Goal: Information Seeking & Learning: Compare options

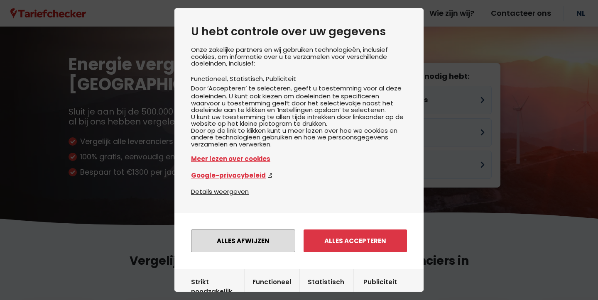
click at [249, 244] on button "Alles afwijzen" at bounding box center [243, 240] width 104 height 23
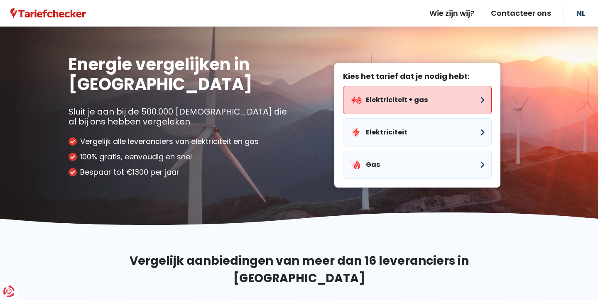
click at [408, 98] on button "Elektriciteit + gas" at bounding box center [417, 100] width 149 height 28
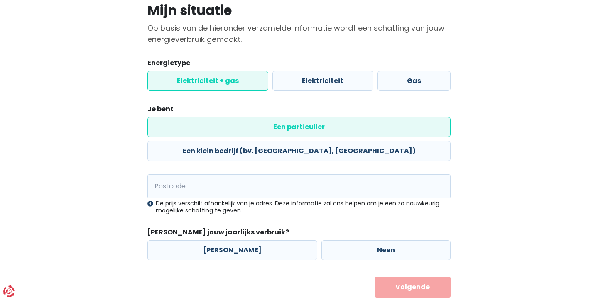
scroll to position [66, 0]
click at [180, 175] on input "Postcode" at bounding box center [298, 187] width 303 height 24
type input "2200"
click at [343, 241] on label "Neen" at bounding box center [385, 251] width 129 height 20
click at [343, 241] on input "Neen" at bounding box center [385, 251] width 129 height 20
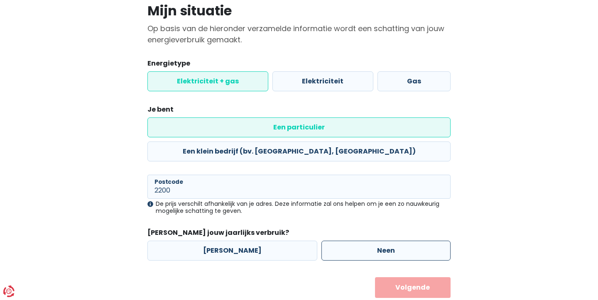
radio input "true"
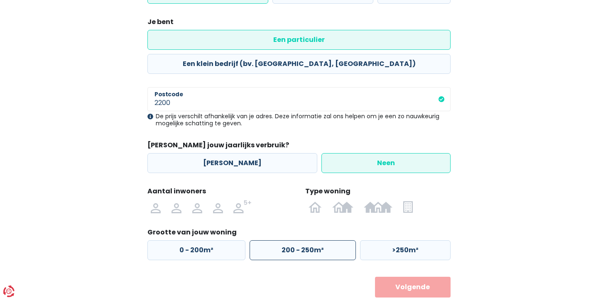
scroll to position [153, 0]
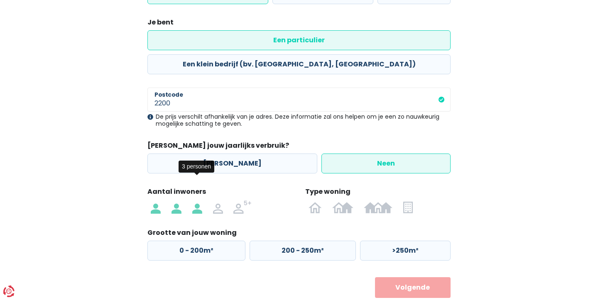
click at [198, 200] on img at bounding box center [197, 206] width 10 height 13
click at [198, 200] on input "radio" at bounding box center [197, 206] width 21 height 13
radio input "true"
click at [406, 200] on img at bounding box center [408, 206] width 10 height 13
click at [406, 200] on input "radio" at bounding box center [408, 206] width 20 height 13
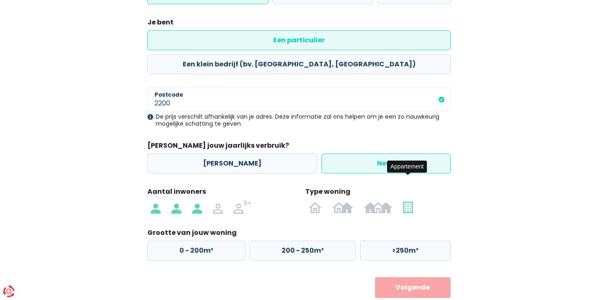
radio input "true"
click at [324, 241] on label "50 - 100m²" at bounding box center [301, 251] width 104 height 20
click at [324, 241] on input "50 - 100m²" at bounding box center [301, 251] width 104 height 20
radio input "true"
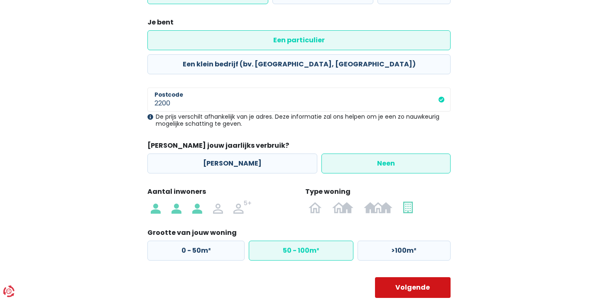
click at [415, 277] on button "Volgende" at bounding box center [413, 287] width 76 height 21
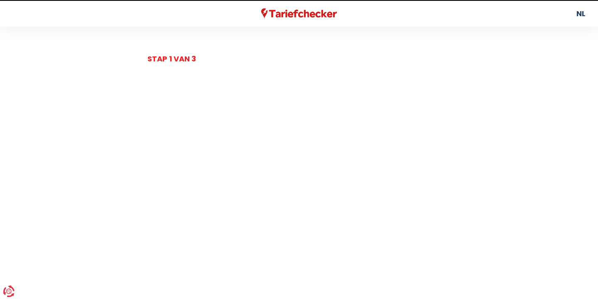
select select
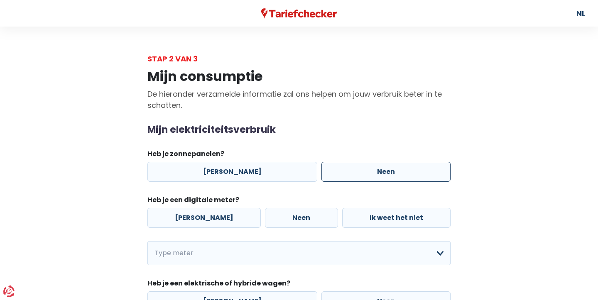
click at [361, 167] on label "Neen" at bounding box center [385, 172] width 129 height 20
click at [361, 167] on input "Neen" at bounding box center [385, 172] width 129 height 20
radio input "true"
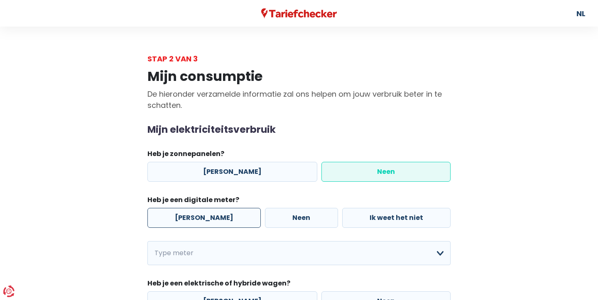
click at [207, 213] on label "[PERSON_NAME]" at bounding box center [203, 218] width 113 height 20
click at [207, 213] on input "[PERSON_NAME]" at bounding box center [203, 218] width 113 height 20
radio input "true"
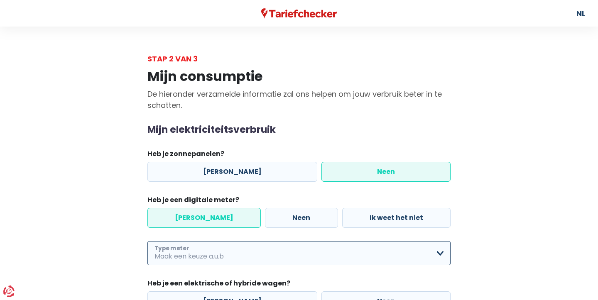
select select "day_night_bi_hourly"
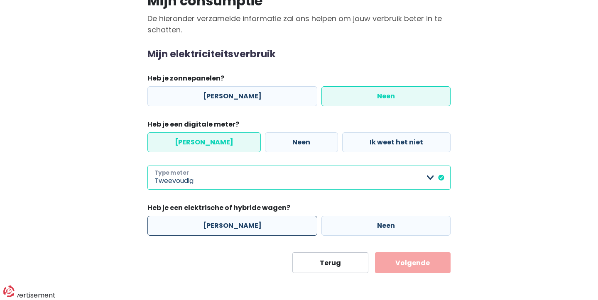
scroll to position [75, 0]
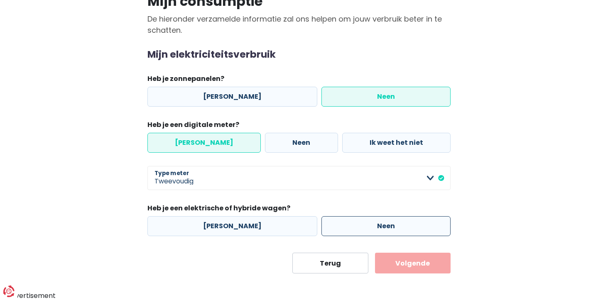
click at [373, 224] on label "Neen" at bounding box center [385, 226] width 129 height 20
click at [373, 224] on input "Neen" at bounding box center [385, 226] width 129 height 20
radio input "true"
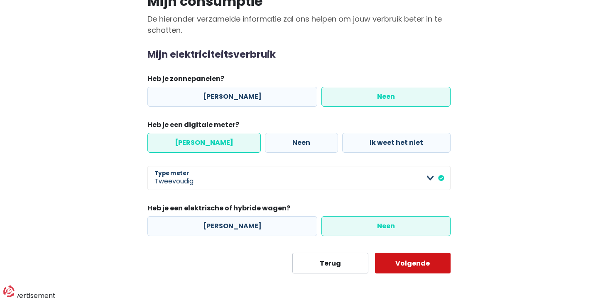
click at [411, 259] on button "Volgende" at bounding box center [413, 263] width 76 height 21
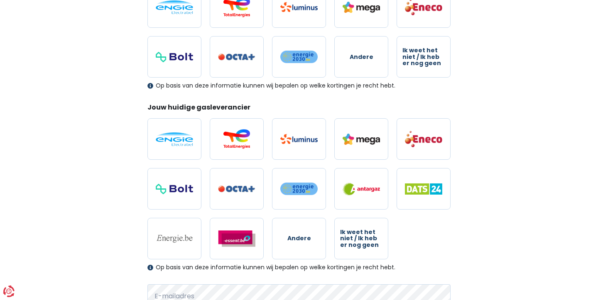
scroll to position [154, 0]
click at [438, 52] on span "Ik weet het niet / Ik heb er nog geen" at bounding box center [423, 56] width 42 height 19
click at [438, 52] on input "Ik weet het niet / Ik heb er nog geen" at bounding box center [423, 56] width 54 height 41
radio input "true"
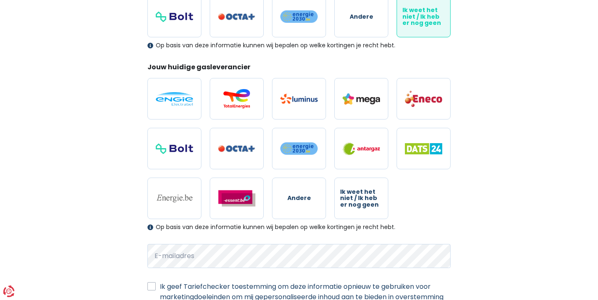
scroll to position [194, 0]
click at [364, 210] on label "Ik weet het niet / Ik heb er nog geen" at bounding box center [361, 198] width 54 height 41
click at [364, 210] on input "Ik weet het niet / Ik heb er nog geen" at bounding box center [361, 198] width 54 height 41
radio input "true"
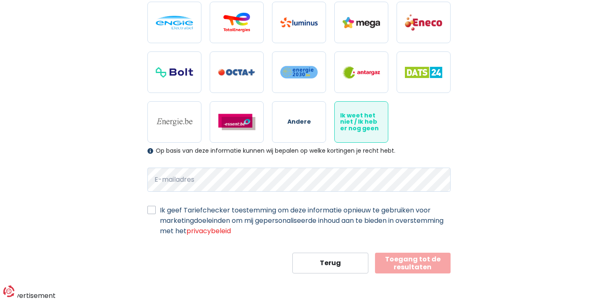
scroll to position [270, 0]
click at [287, 215] on label "Ik geef Tariefchecker toestemming om deze informatie opnieuw te gebruiken voor …" at bounding box center [305, 220] width 290 height 31
click at [156, 214] on input "Ik geef Tariefchecker toestemming om deze informatie opnieuw te gebruiken voor …" at bounding box center [151, 209] width 8 height 8
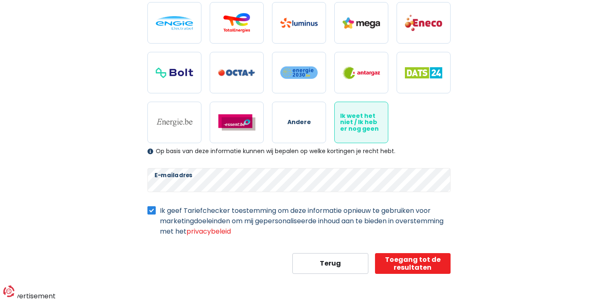
click at [287, 215] on label "Ik geef Tariefchecker toestemming om deze informatie opnieuw te gebruiken voor …" at bounding box center [305, 220] width 290 height 31
click at [156, 214] on input "Ik geef Tariefchecker toestemming om deze informatie opnieuw te gebruiken voor …" at bounding box center [151, 209] width 8 height 8
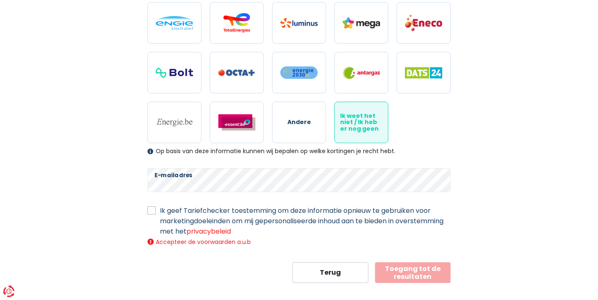
click at [287, 215] on label "Ik geef Tariefchecker toestemming om deze informatie opnieuw te gebruiken voor …" at bounding box center [305, 220] width 290 height 31
click at [156, 214] on input "Ik geef Tariefchecker toestemming om deze informatie opnieuw te gebruiken voor …" at bounding box center [151, 209] width 8 height 8
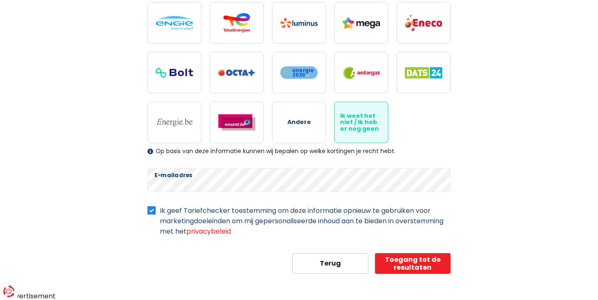
click at [287, 215] on label "Ik geef Tariefchecker toestemming om deze informatie opnieuw te gebruiken voor …" at bounding box center [305, 220] width 290 height 31
click at [156, 214] on input "Ik geef Tariefchecker toestemming om deze informatie opnieuw te gebruiken voor …" at bounding box center [151, 209] width 8 height 8
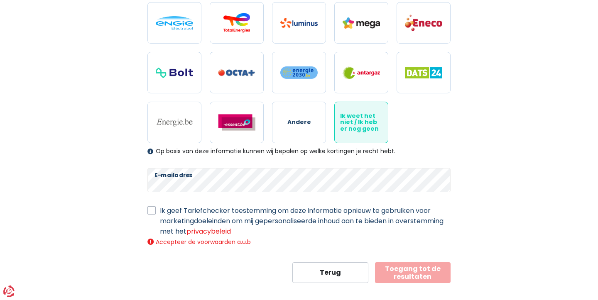
click at [247, 209] on label "Ik geef Tariefchecker toestemming om deze informatie opnieuw te gebruiken voor …" at bounding box center [305, 220] width 290 height 31
click at [156, 209] on input "Ik geef Tariefchecker toestemming om deze informatie opnieuw te gebruiken voor …" at bounding box center [151, 209] width 8 height 8
checkbox input "true"
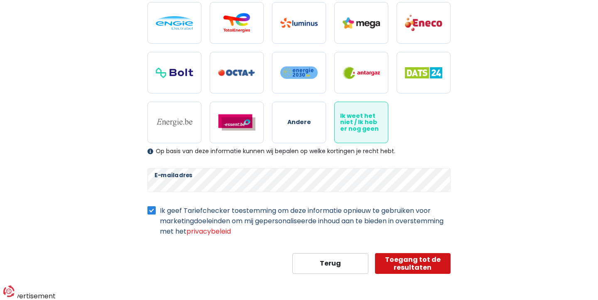
click at [432, 267] on button "Toegang tot de resultaten" at bounding box center [413, 263] width 76 height 21
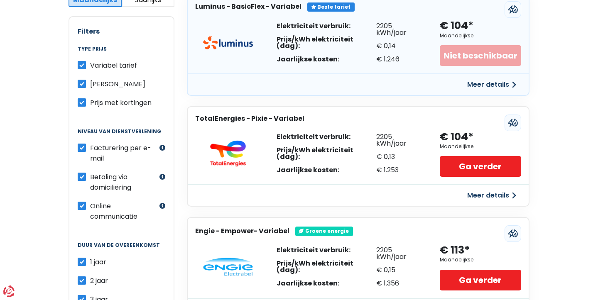
scroll to position [184, 0]
click at [90, 66] on label "Variabel tarief" at bounding box center [113, 65] width 47 height 10
click at [84, 66] on input "Variabel tarief" at bounding box center [82, 64] width 8 height 8
checkbox input "false"
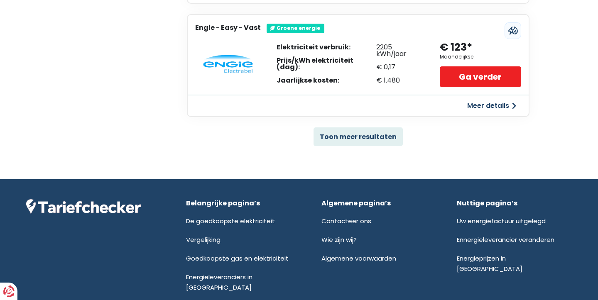
scroll to position [612, 0]
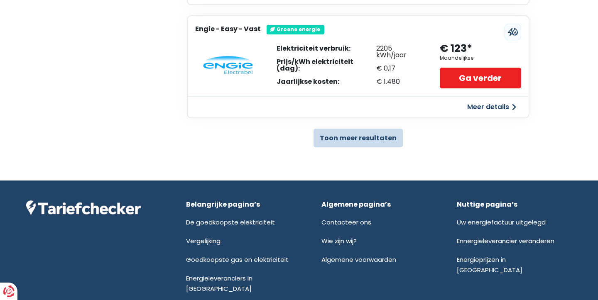
click at [383, 136] on button "Toon meer resultaten" at bounding box center [357, 138] width 89 height 19
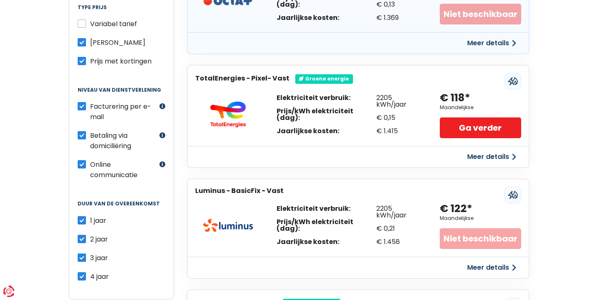
scroll to position [226, 0]
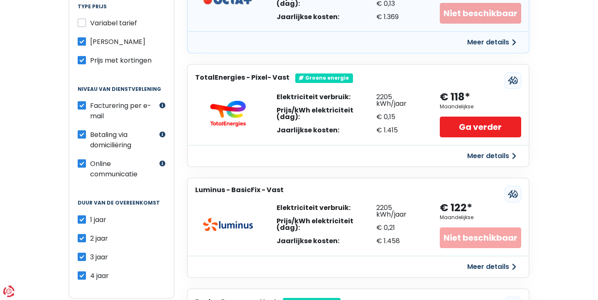
click at [499, 150] on button "Meer details" at bounding box center [491, 156] width 59 height 15
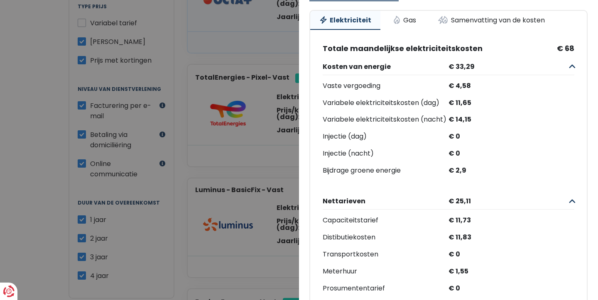
scroll to position [111, 0]
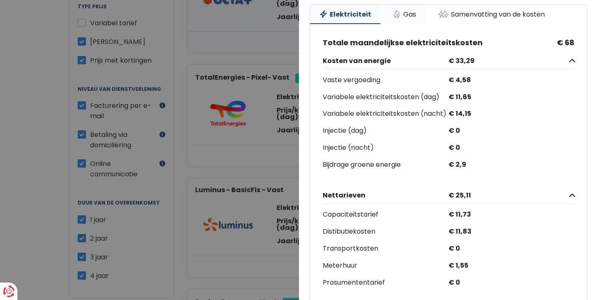
click at [401, 18] on link "Gas" at bounding box center [403, 14] width 41 height 18
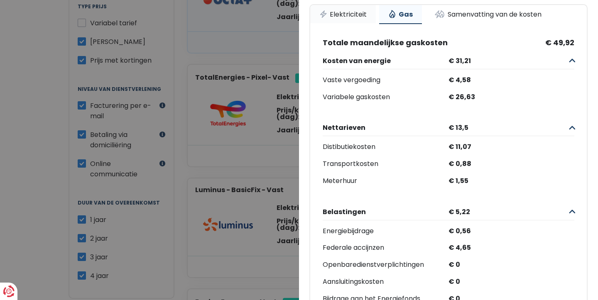
click at [344, 17] on link "Elektriciteit" at bounding box center [343, 14] width 66 height 18
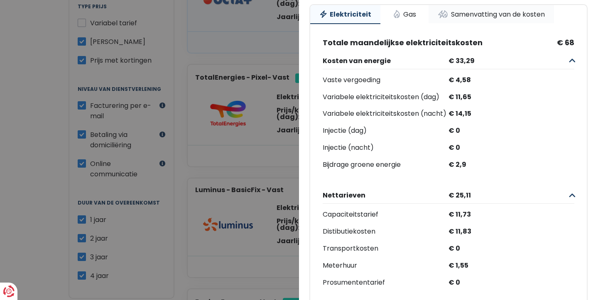
click at [462, 19] on link "Samenvatting van de kosten" at bounding box center [490, 14] width 125 height 18
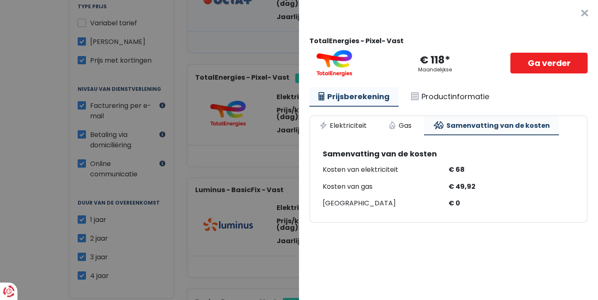
scroll to position [0, 0]
click at [349, 127] on link "Elektriciteit" at bounding box center [343, 125] width 66 height 18
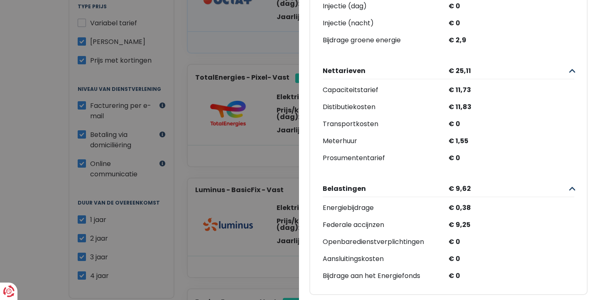
scroll to position [235, 0]
click at [2, 154] on Vast "Plus de détails - TotalEnergies × TotalEnergies - Pixel- Vast € 118* Maandelijk…" at bounding box center [299, 150] width 598 height 300
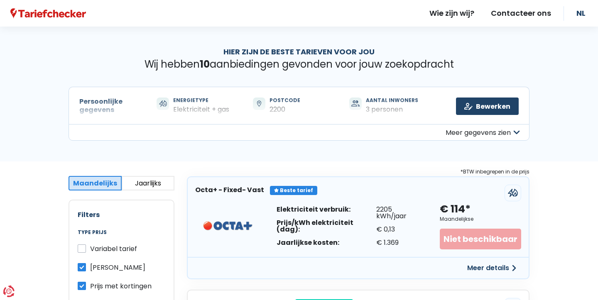
scroll to position [0, 0]
